Goal: Information Seeking & Learning: Learn about a topic

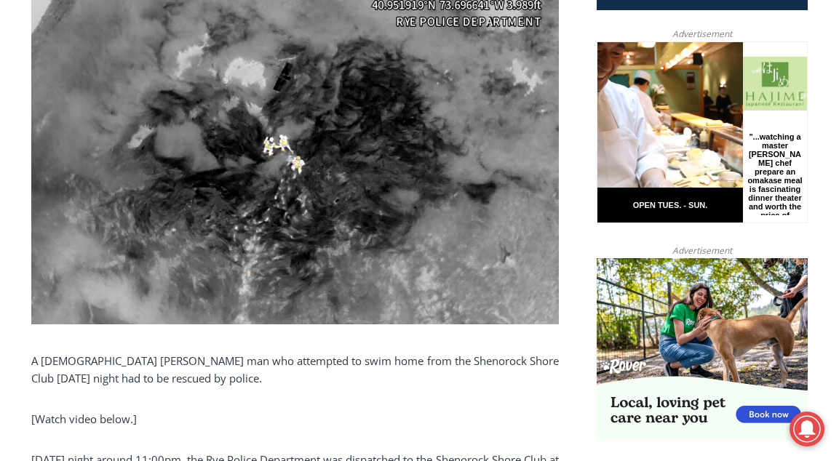
scroll to position [801, 0]
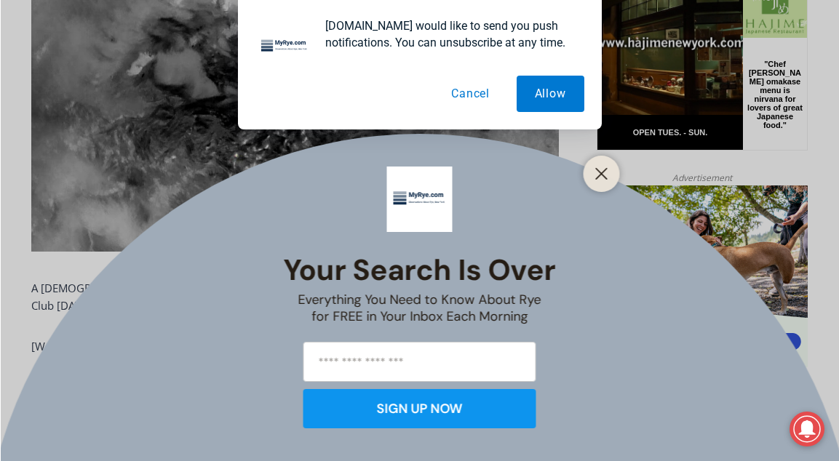
drag, startPoint x: 156, startPoint y: 408, endPoint x: 225, endPoint y: 413, distance: 68.6
click at [203, 408] on div "Your Search is Over Everything You Need to Know About Rye for FREE in Your Inbo…" at bounding box center [419, 230] width 839 height 461
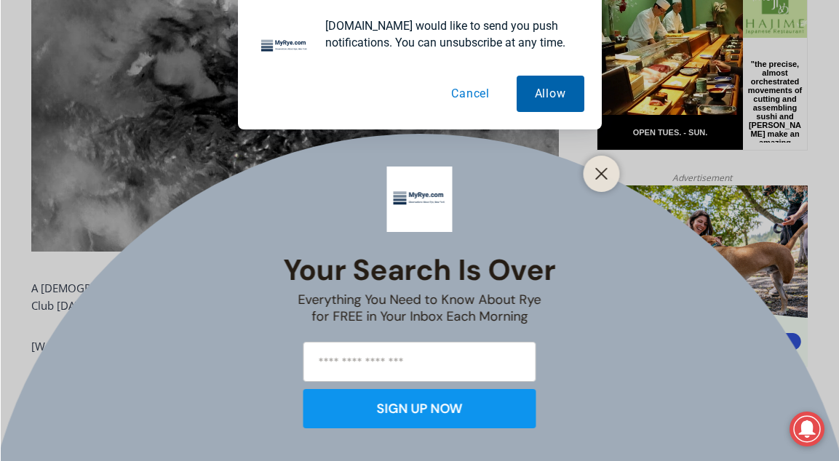
click at [539, 98] on button "Allow" at bounding box center [551, 94] width 68 height 36
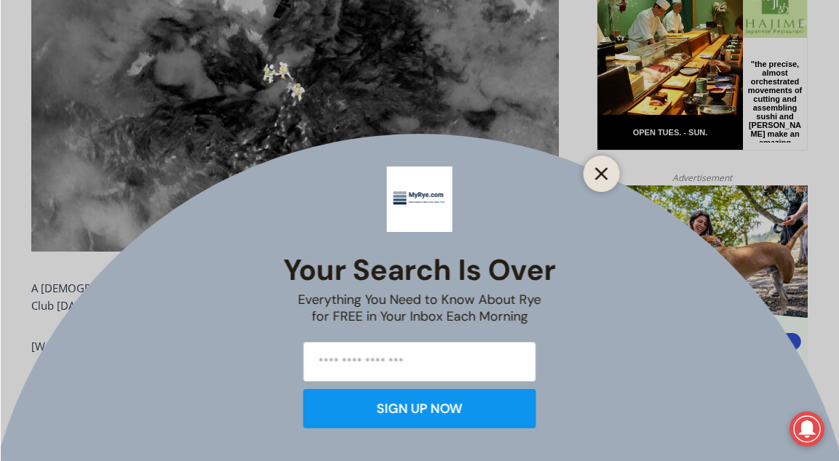
click at [600, 173] on line "Close" at bounding box center [601, 174] width 10 height 10
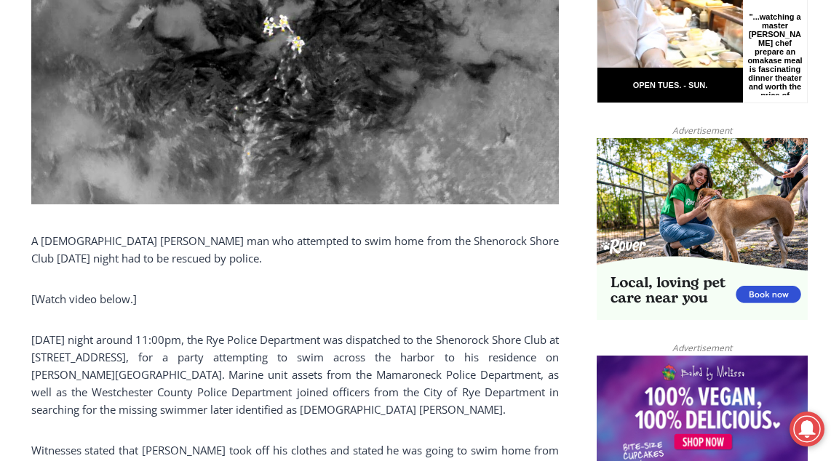
scroll to position [873, 0]
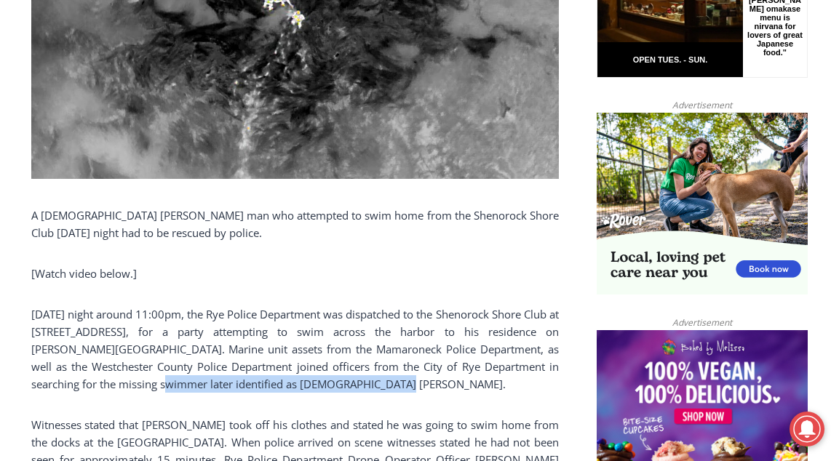
drag, startPoint x: 103, startPoint y: 379, endPoint x: 332, endPoint y: 391, distance: 228.9
click at [332, 391] on p "[DATE] night around 11:00pm, the Rye Police Department was dispatched to the Sh…" at bounding box center [295, 349] width 528 height 87
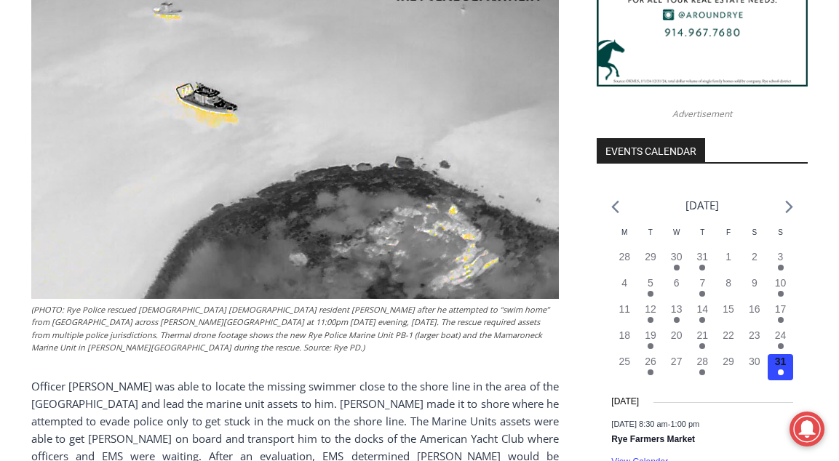
scroll to position [1529, 0]
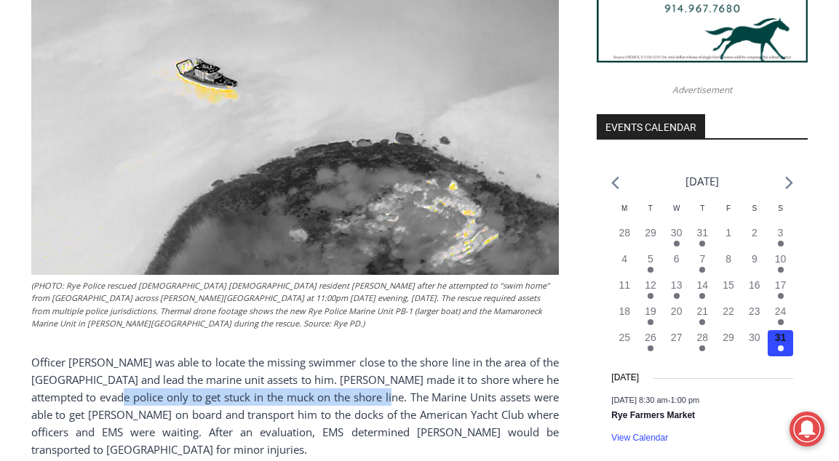
drag, startPoint x: 135, startPoint y: 396, endPoint x: 403, endPoint y: 401, distance: 268.6
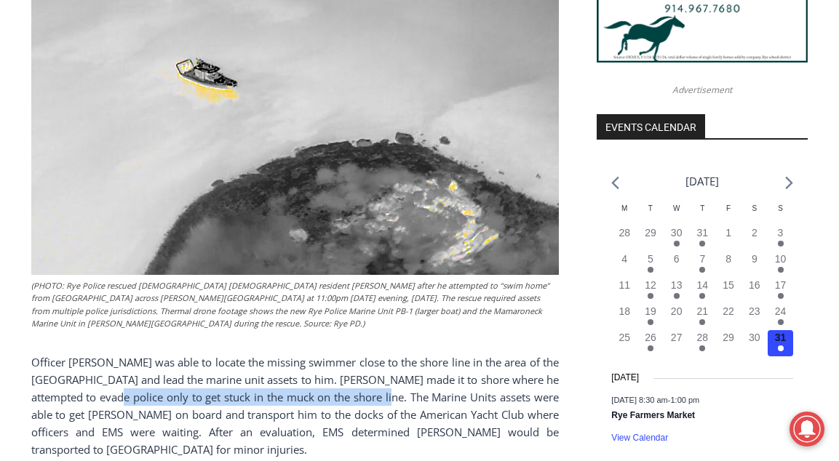
click at [403, 401] on p "Officer [PERSON_NAME] was able to locate the missing swimmer close to the shore…" at bounding box center [295, 406] width 528 height 105
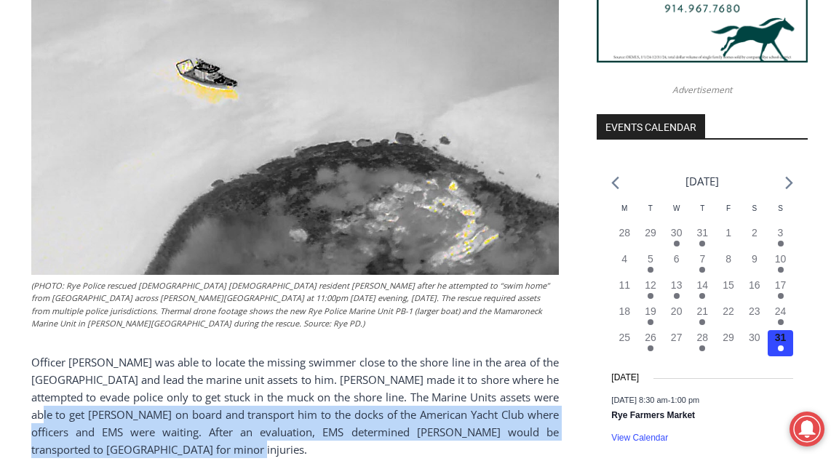
drag, startPoint x: 52, startPoint y: 411, endPoint x: 279, endPoint y: 442, distance: 228.5
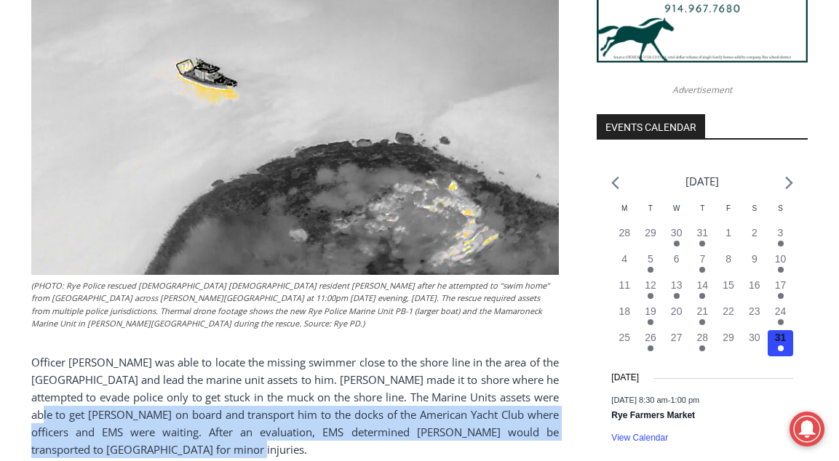
click at [279, 442] on p "Officer [PERSON_NAME] was able to locate the missing swimmer close to the shore…" at bounding box center [295, 406] width 528 height 105
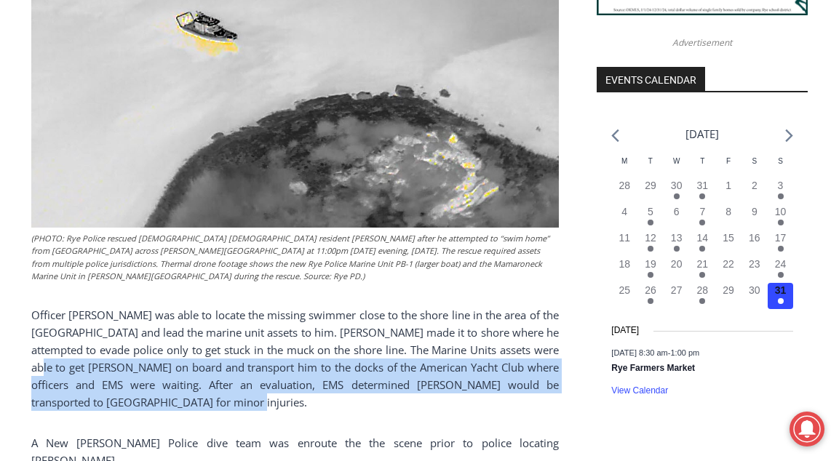
scroll to position [1601, 0]
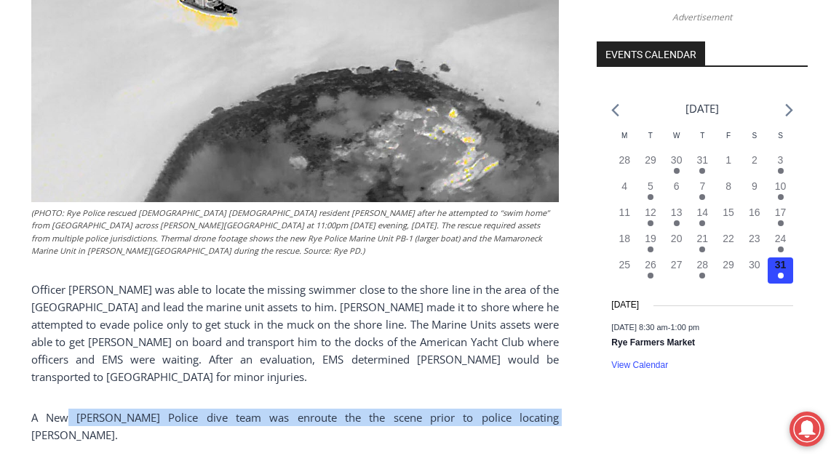
drag, startPoint x: 61, startPoint y: 414, endPoint x: 478, endPoint y: 421, distance: 416.4
click at [478, 421] on p "A New [PERSON_NAME] Police dive team was enroute the the scene prior to police …" at bounding box center [295, 426] width 528 height 35
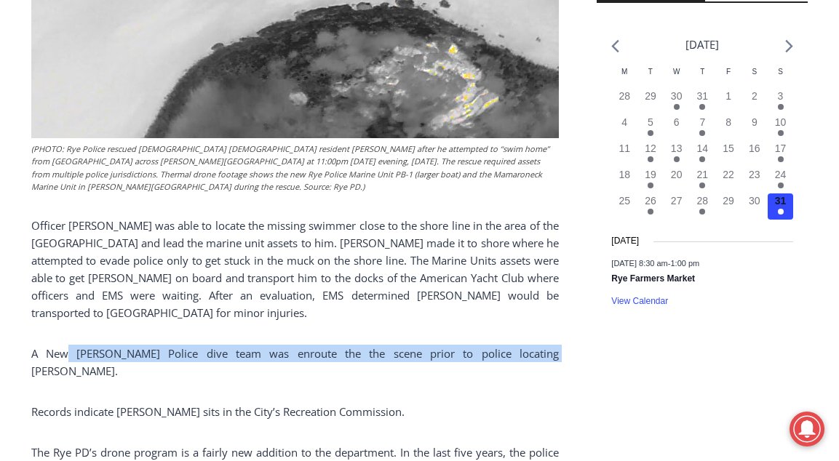
scroll to position [1674, 0]
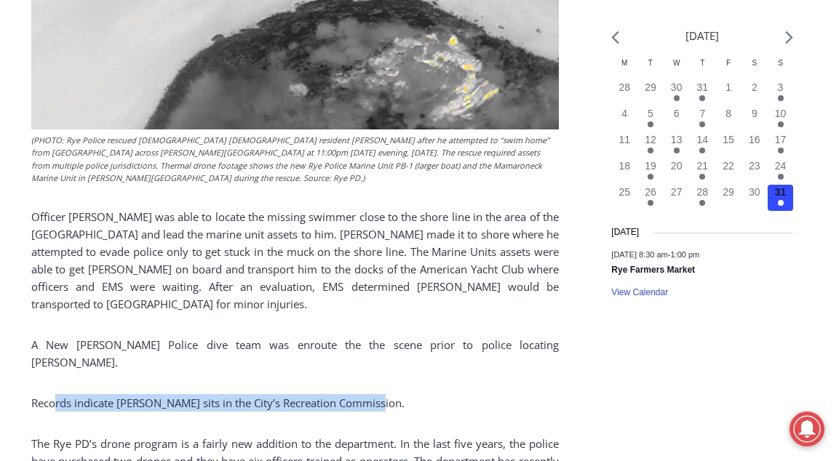
drag, startPoint x: 52, startPoint y: 385, endPoint x: 384, endPoint y: 390, distance: 331.2
click at [384, 395] on p "Records indicate [PERSON_NAME] sits in the City’s Recreation Commission." at bounding box center [295, 403] width 528 height 17
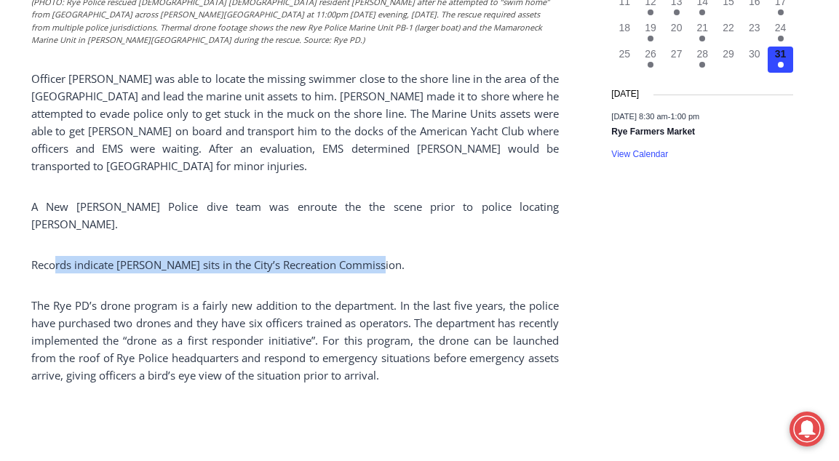
scroll to position [1820, 0]
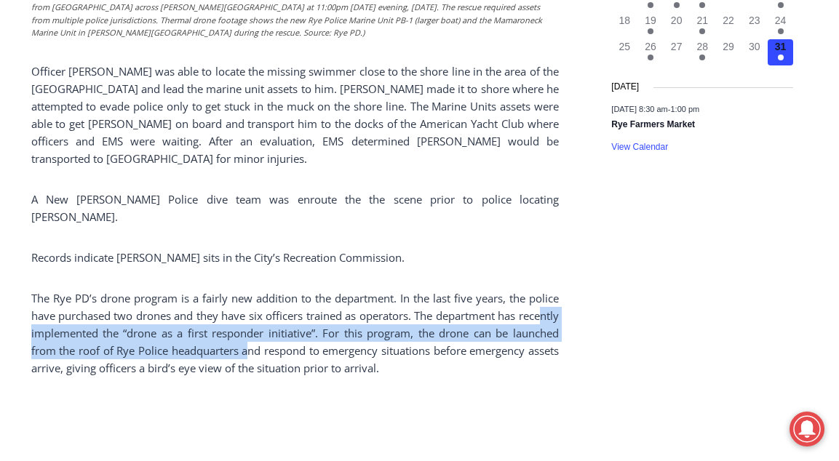
drag, startPoint x: 53, startPoint y: 315, endPoint x: 323, endPoint y: 328, distance: 270.4
click at [323, 328] on p "The Rye PD’s drone program is a fairly new addition to the department. In the l…" at bounding box center [295, 333] width 528 height 87
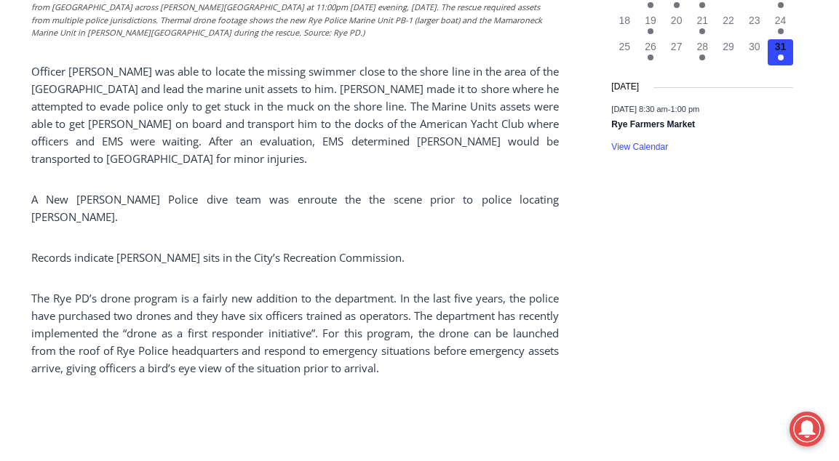
drag, startPoint x: 323, startPoint y: 328, endPoint x: 376, endPoint y: 336, distance: 53.7
click at [376, 336] on p "The Rye PD’s drone program is a fairly new addition to the department. In the l…" at bounding box center [295, 333] width 528 height 87
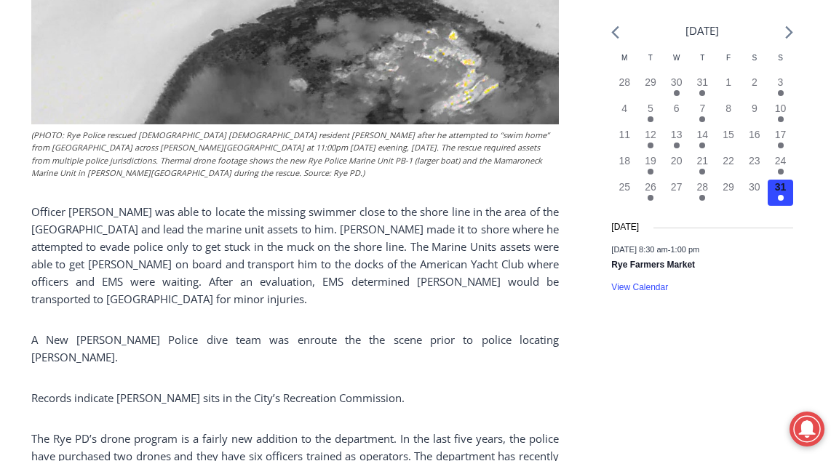
scroll to position [1529, 0]
